Goal: Navigation & Orientation: Go to known website

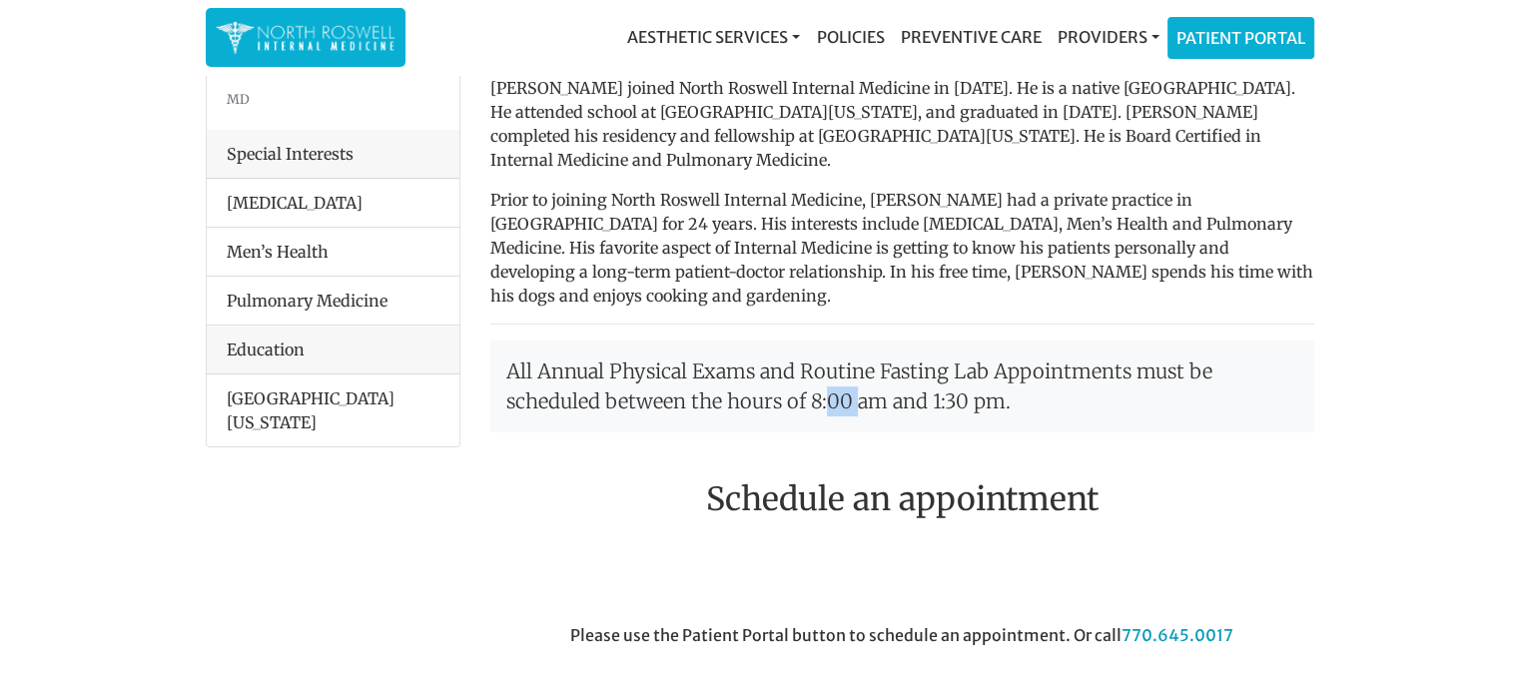
scroll to position [387, 0]
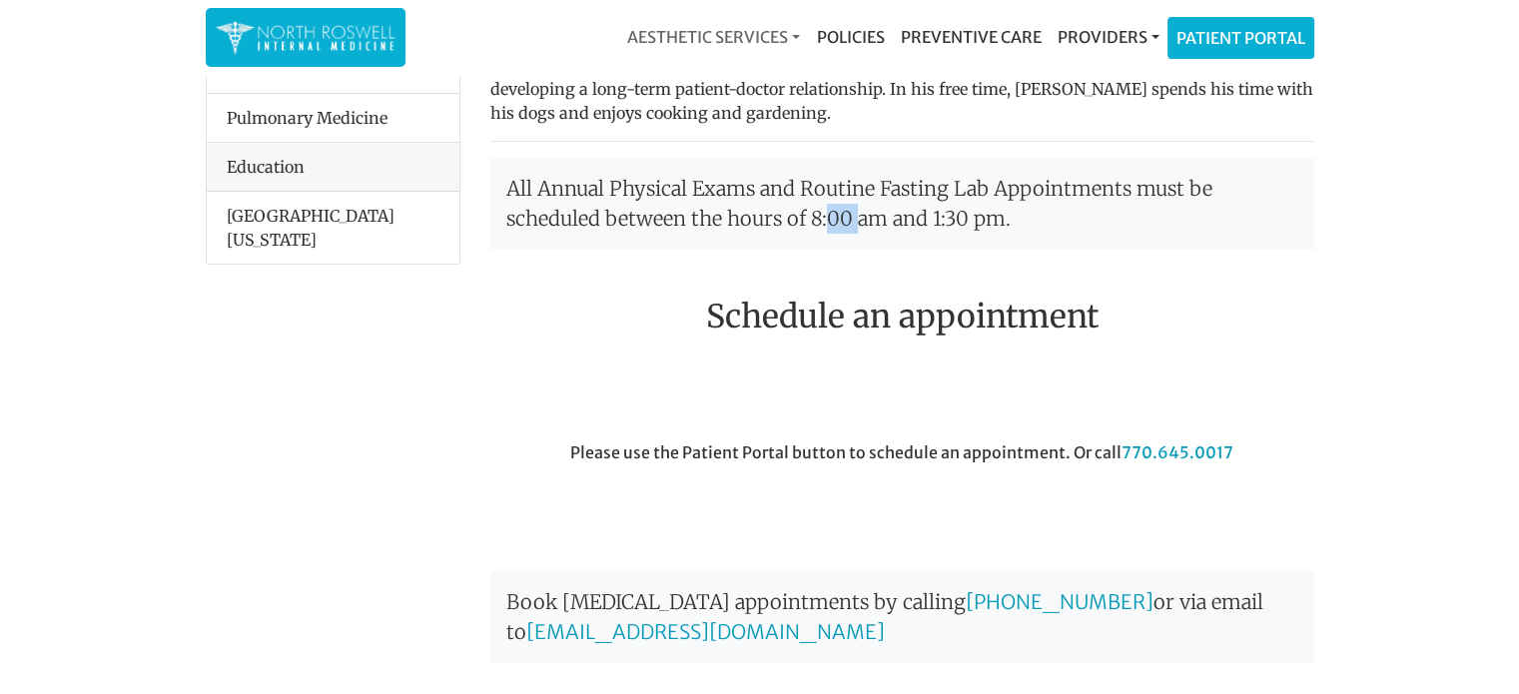
click at [783, 29] on link "Aesthetic Services" at bounding box center [713, 37] width 189 height 40
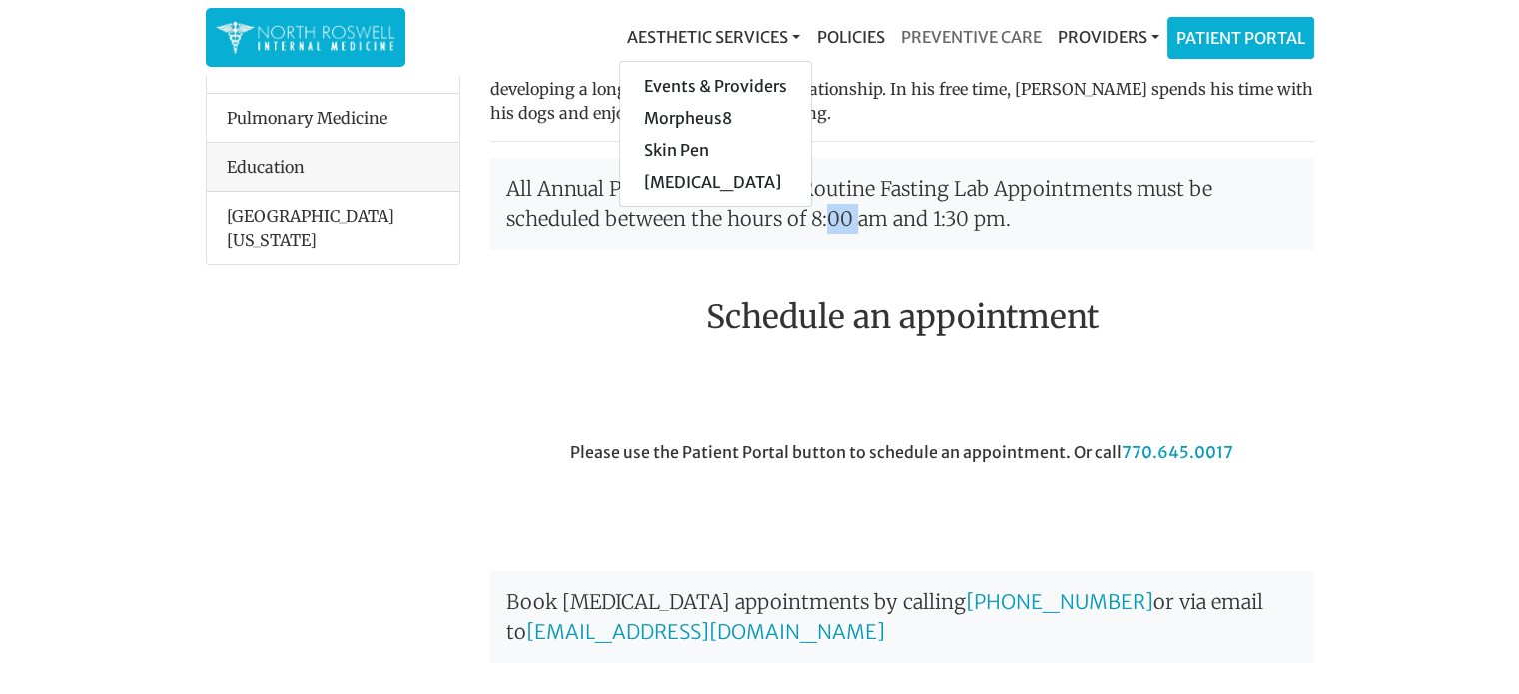
click at [953, 35] on link "Preventive Care" at bounding box center [970, 37] width 157 height 40
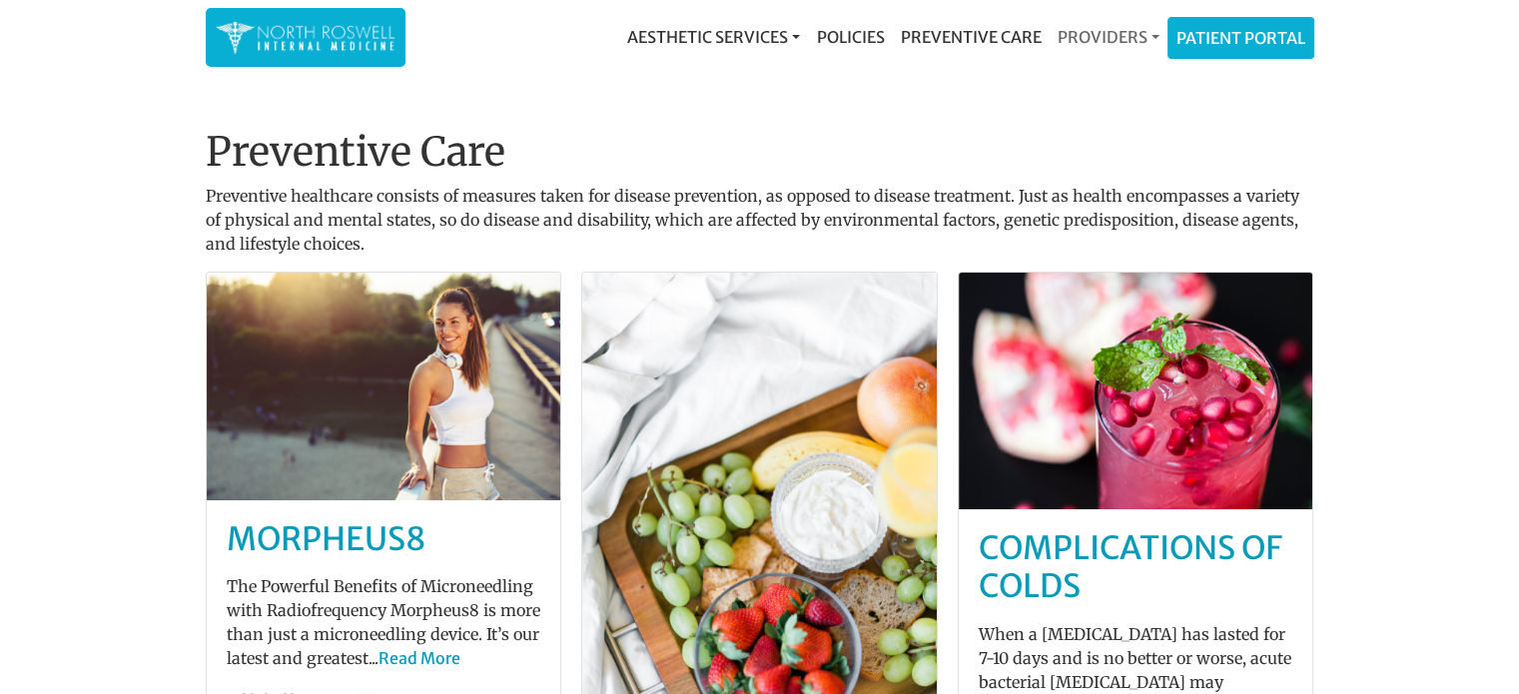
click at [1154, 42] on link "Providers" at bounding box center [1107, 37] width 118 height 40
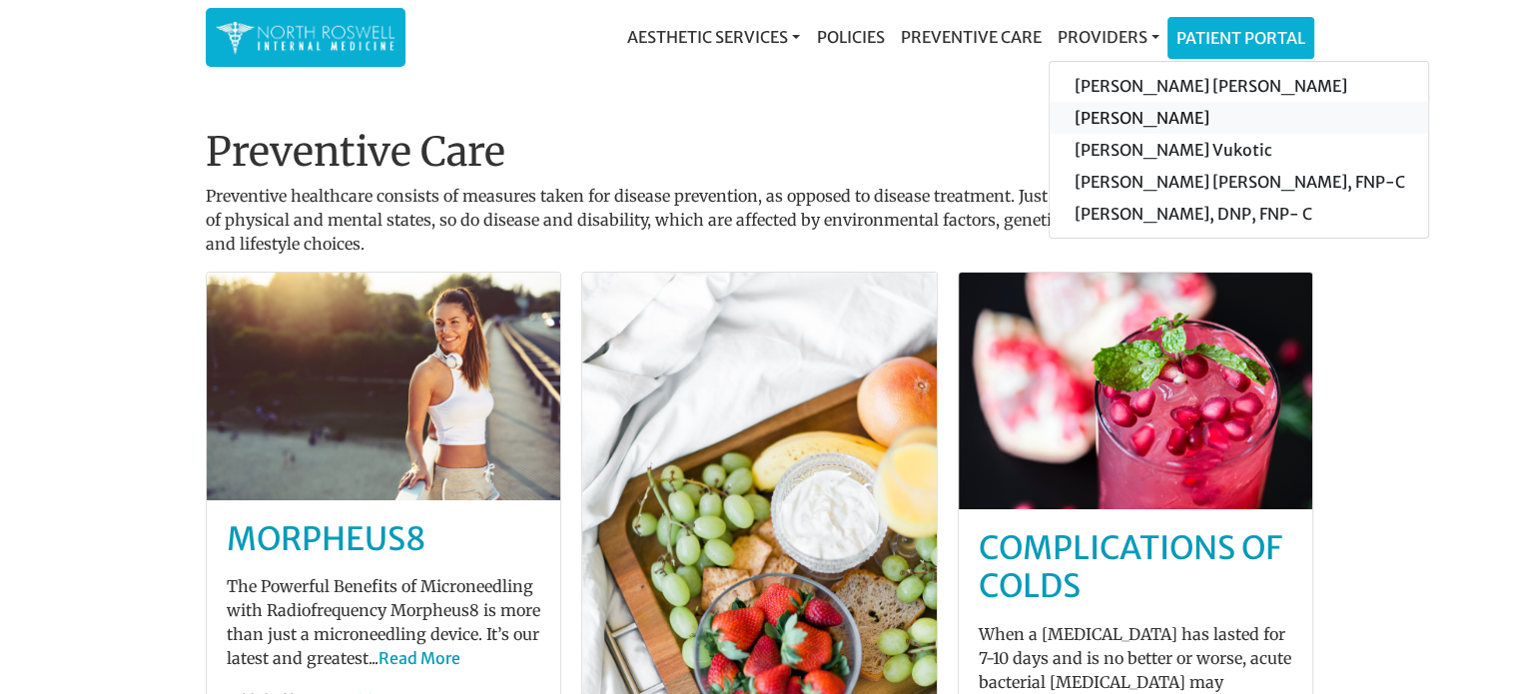
click at [1147, 120] on link "[PERSON_NAME]" at bounding box center [1238, 118] width 378 height 32
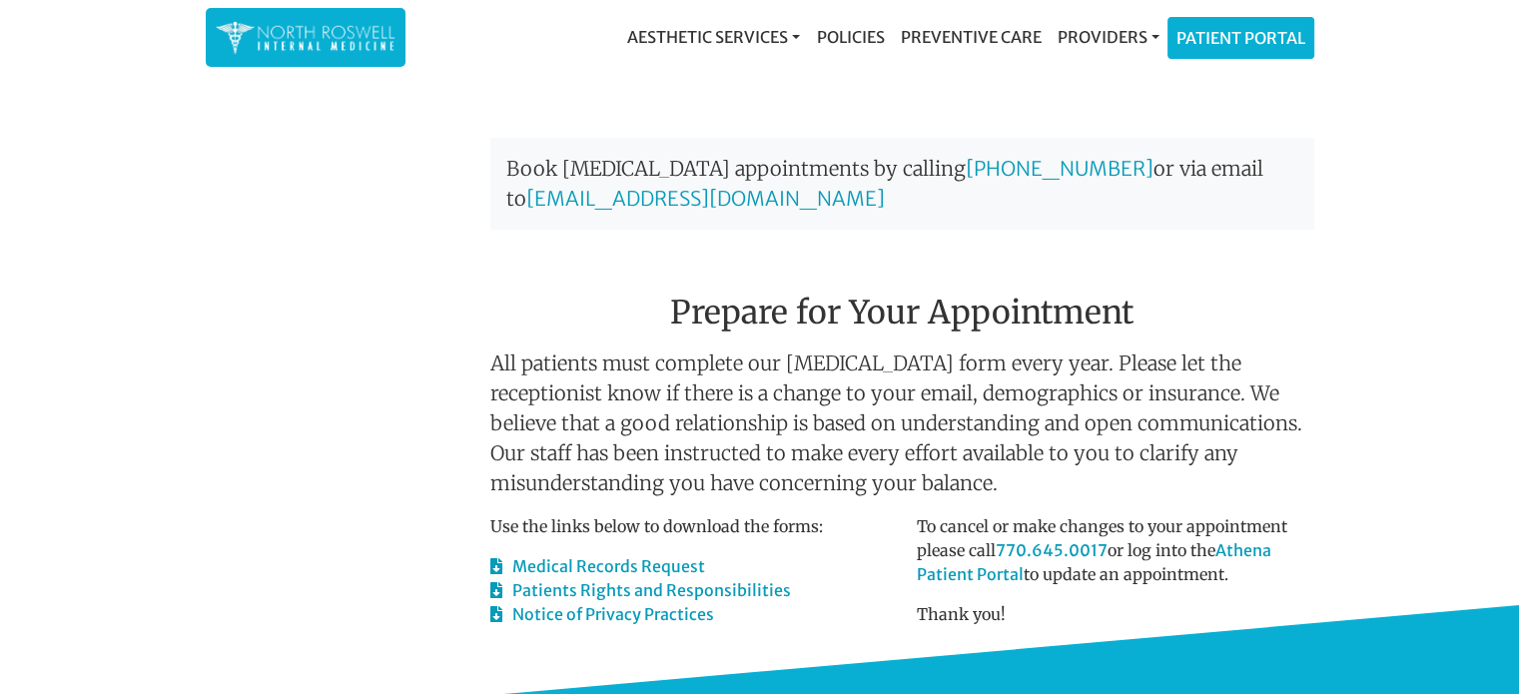
scroll to position [829, 0]
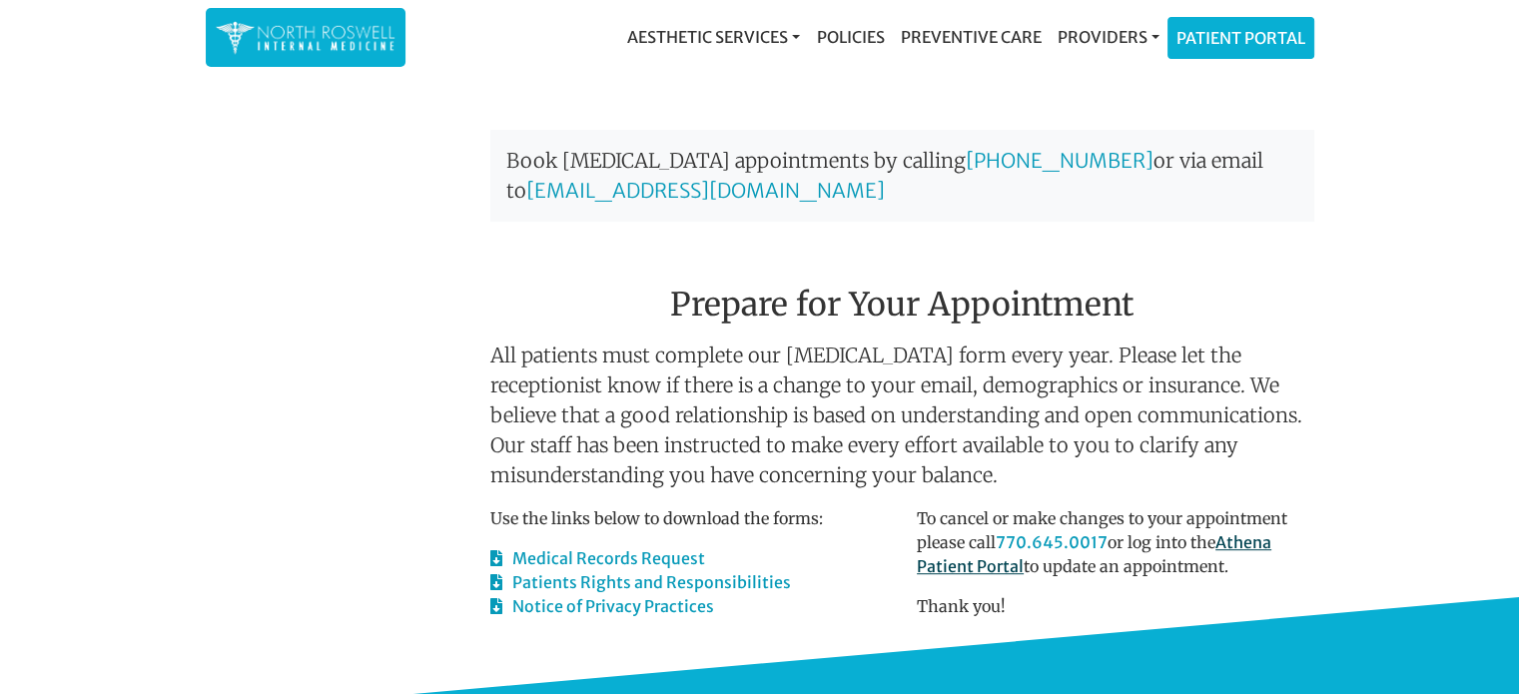
click at [1271, 532] on link "Athena Patient Portal" at bounding box center [1094, 554] width 354 height 44
